Goal: Task Accomplishment & Management: Manage account settings

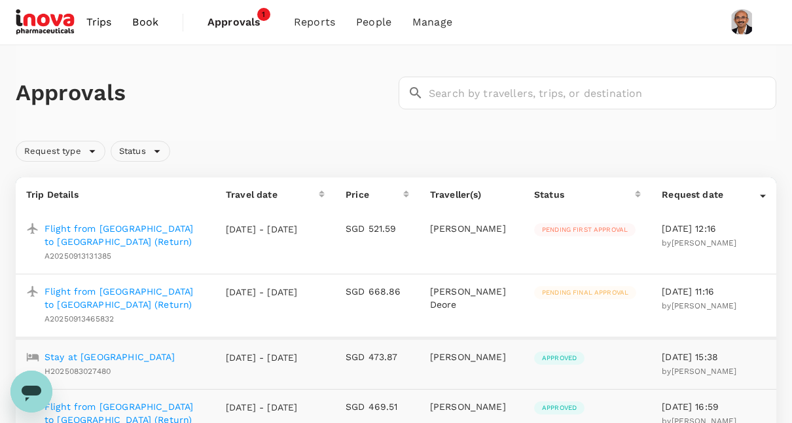
click at [96, 229] on p "Flight from [GEOGRAPHIC_DATA] to [GEOGRAPHIC_DATA] (Return)" at bounding box center [125, 235] width 160 height 26
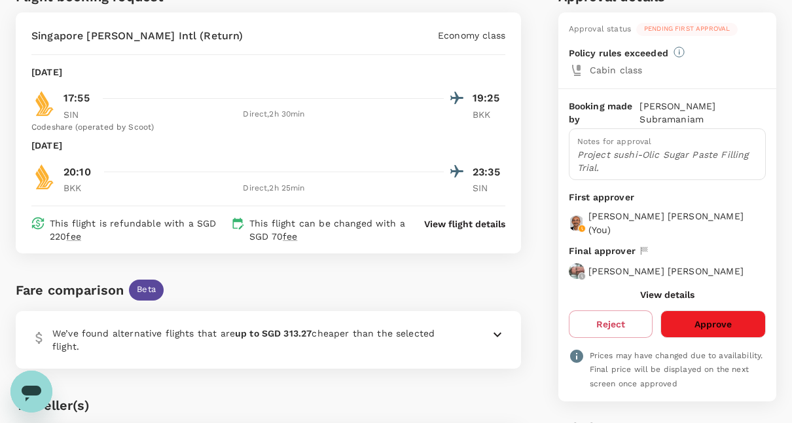
scroll to position [108, 0]
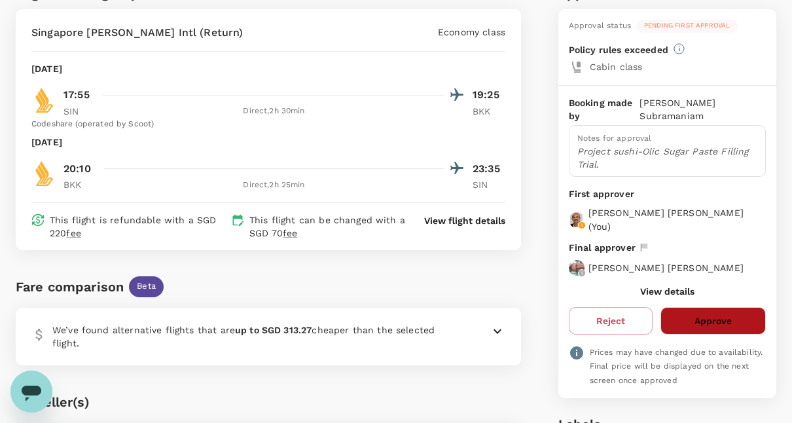
click at [712, 308] on button "Approve" at bounding box center [712, 320] width 105 height 27
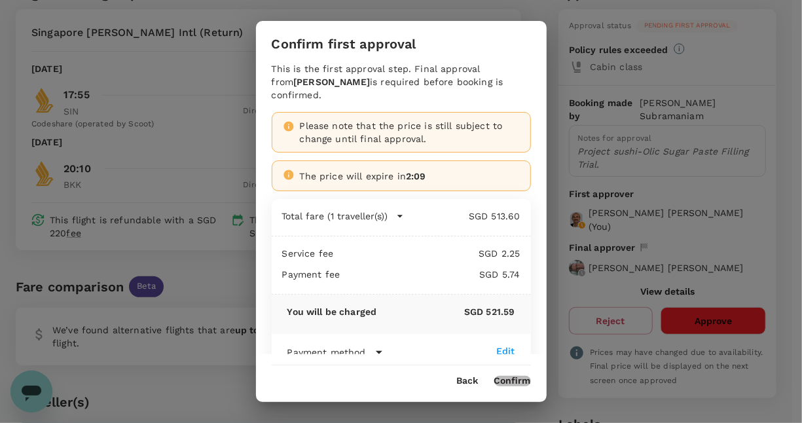
click at [514, 376] on button "Confirm" at bounding box center [512, 381] width 37 height 10
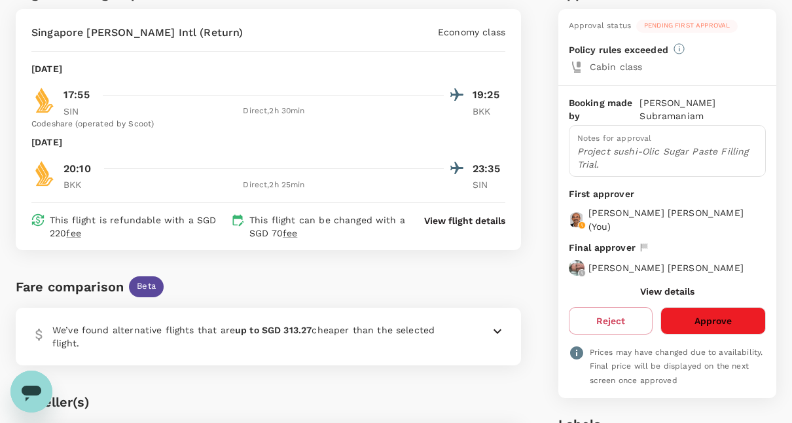
scroll to position [0, 0]
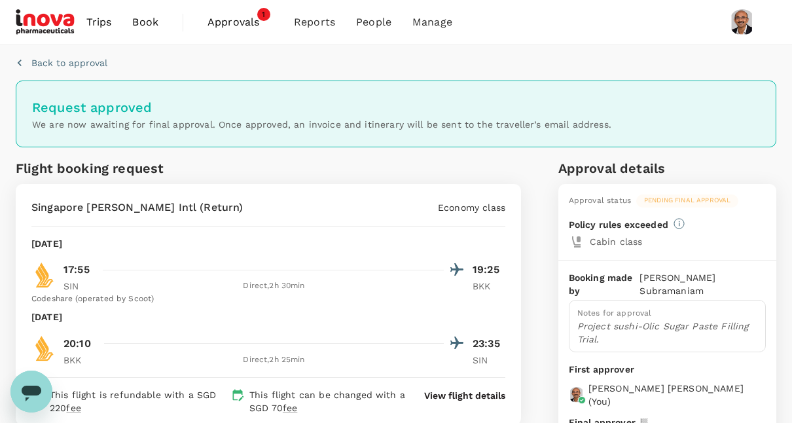
click at [244, 23] on span "Approvals" at bounding box center [239, 22] width 65 height 16
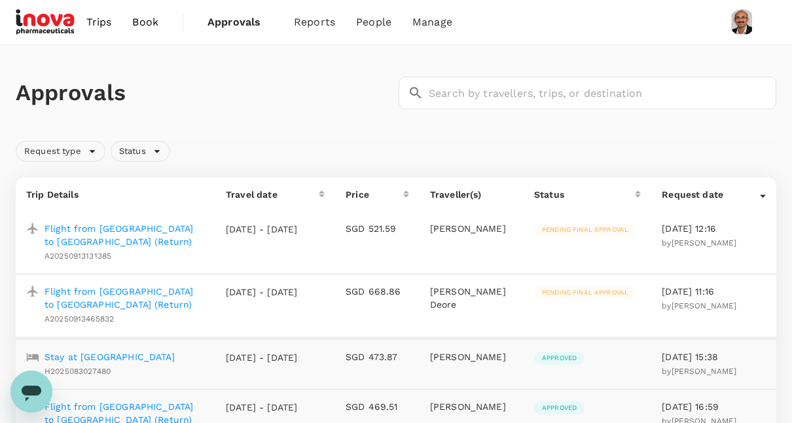
click at [101, 20] on span "Trips" at bounding box center [99, 22] width 26 height 16
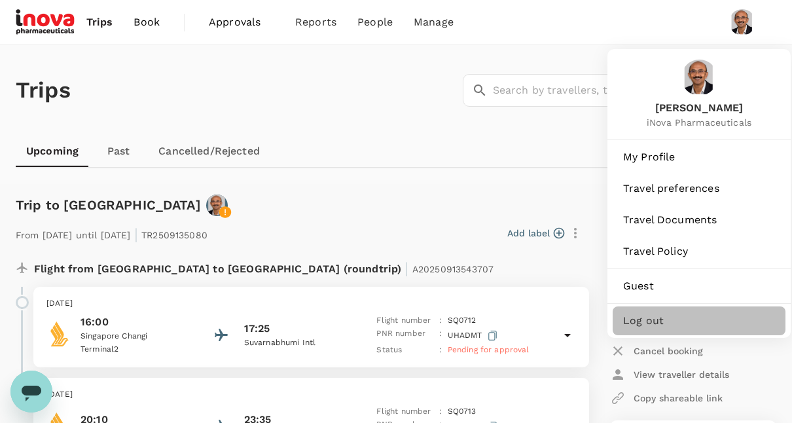
click at [650, 319] on span "Log out" at bounding box center [699, 321] width 152 height 16
